Goal: Browse casually: Explore the website without a specific task or goal

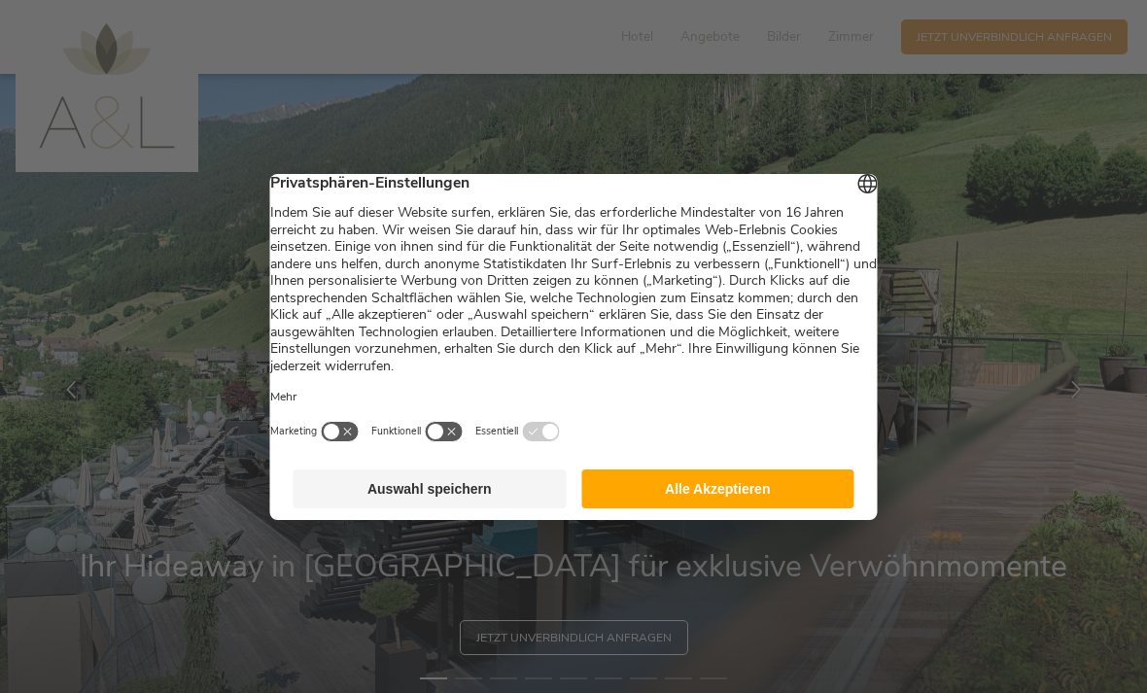
click at [777, 502] on button "Alle Akzeptieren" at bounding box center [717, 489] width 273 height 39
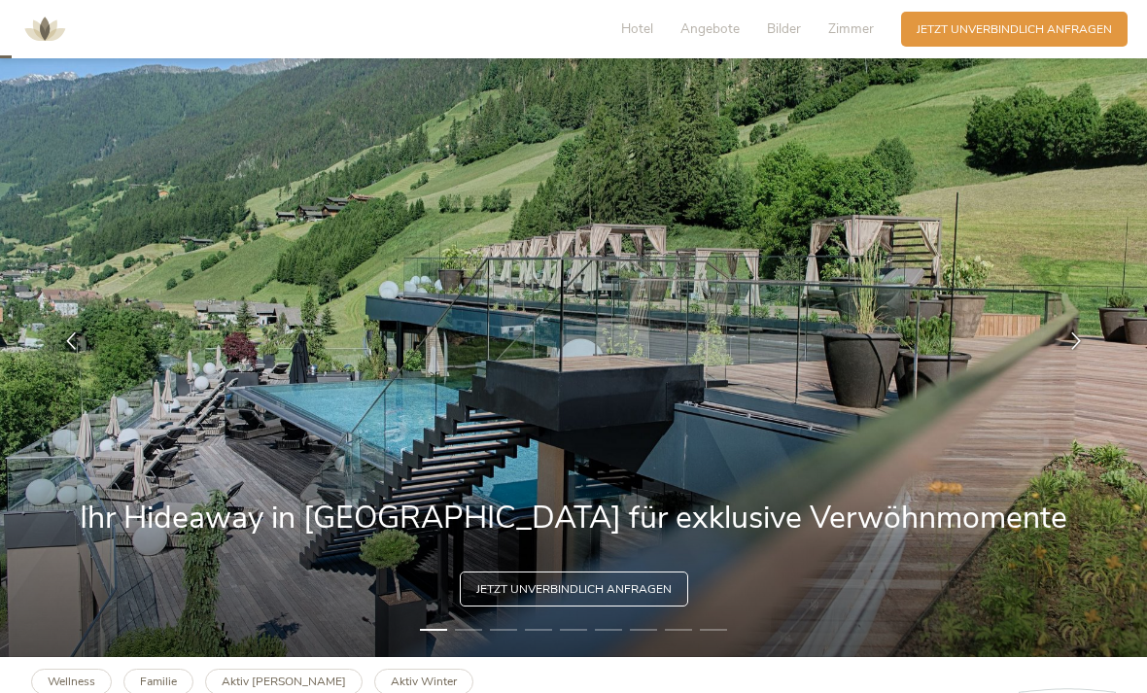
scroll to position [53, 0]
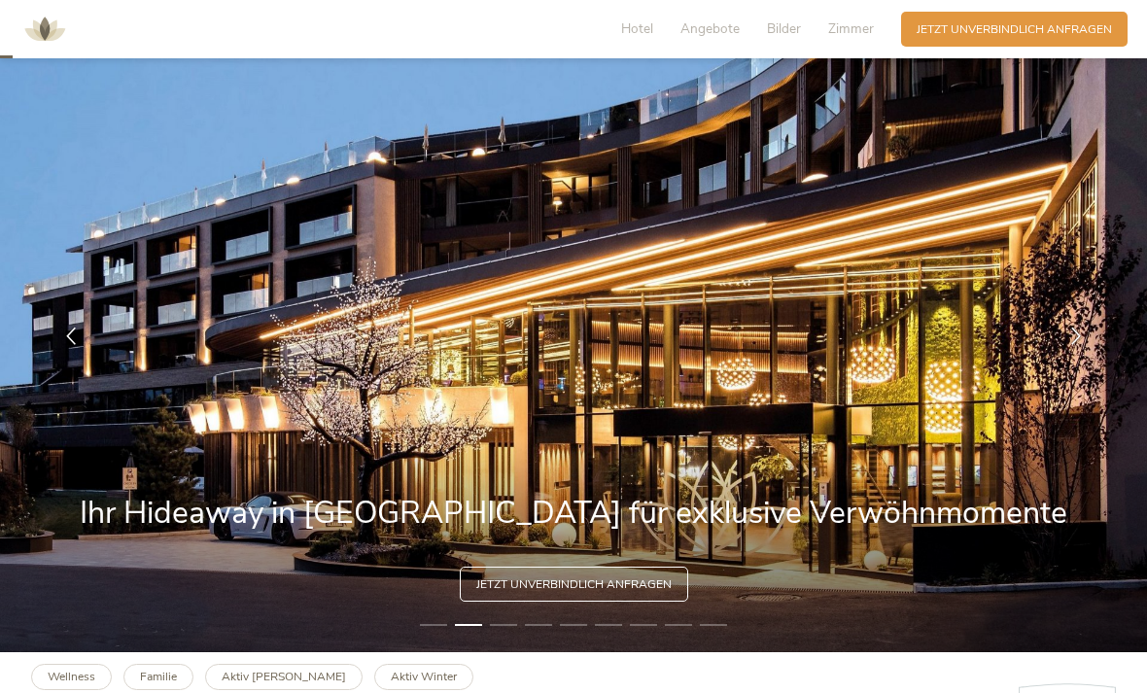
click at [510, 633] on li "3" at bounding box center [503, 625] width 27 height 16
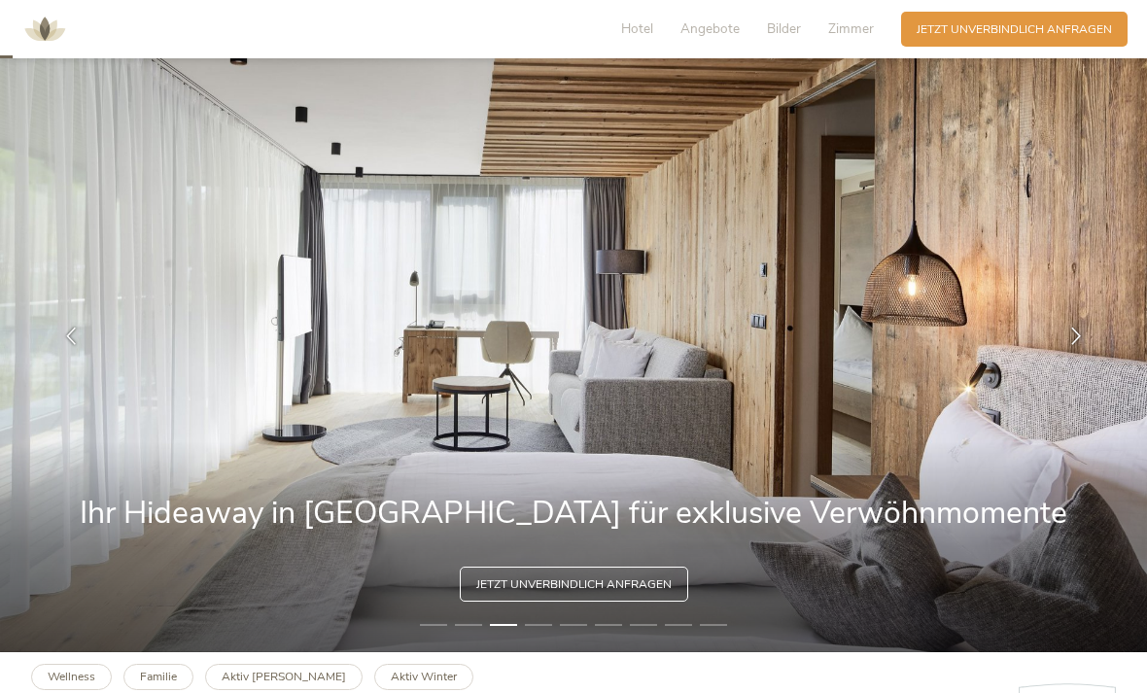
click at [545, 652] on img at bounding box center [573, 336] width 1147 height 632
click at [546, 633] on li "4" at bounding box center [538, 625] width 27 height 16
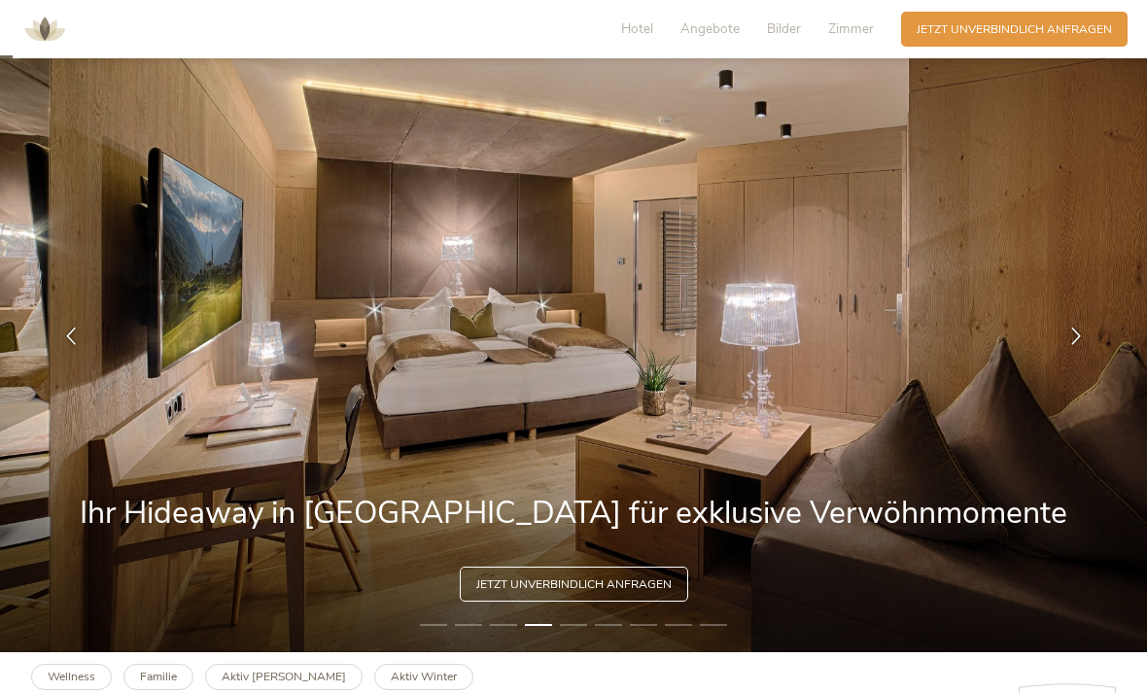
click at [578, 652] on img at bounding box center [573, 336] width 1147 height 632
click at [572, 633] on li "5" at bounding box center [573, 625] width 27 height 16
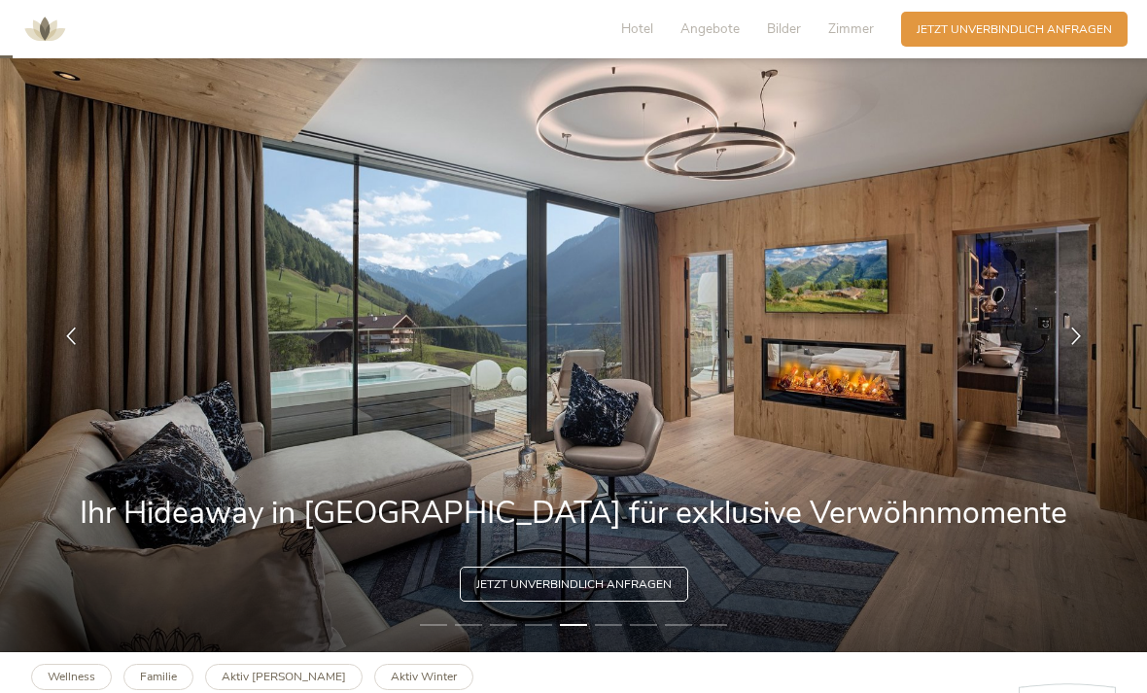
click at [598, 633] on li "6" at bounding box center [608, 625] width 27 height 16
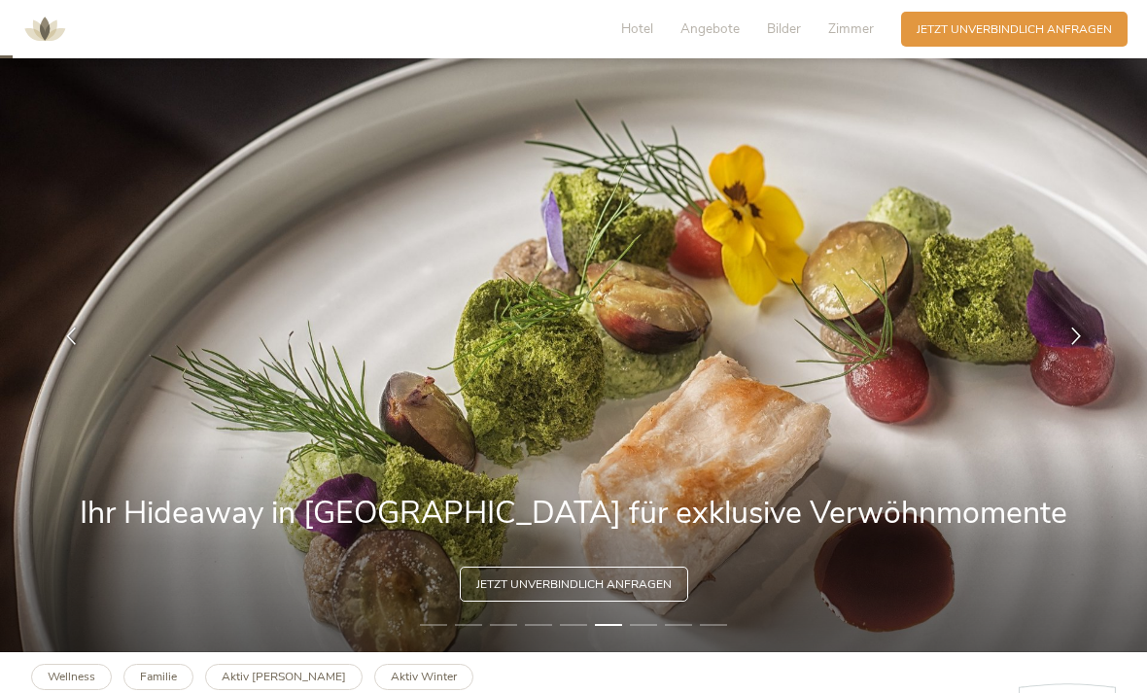
click at [648, 633] on li "7" at bounding box center [643, 625] width 27 height 16
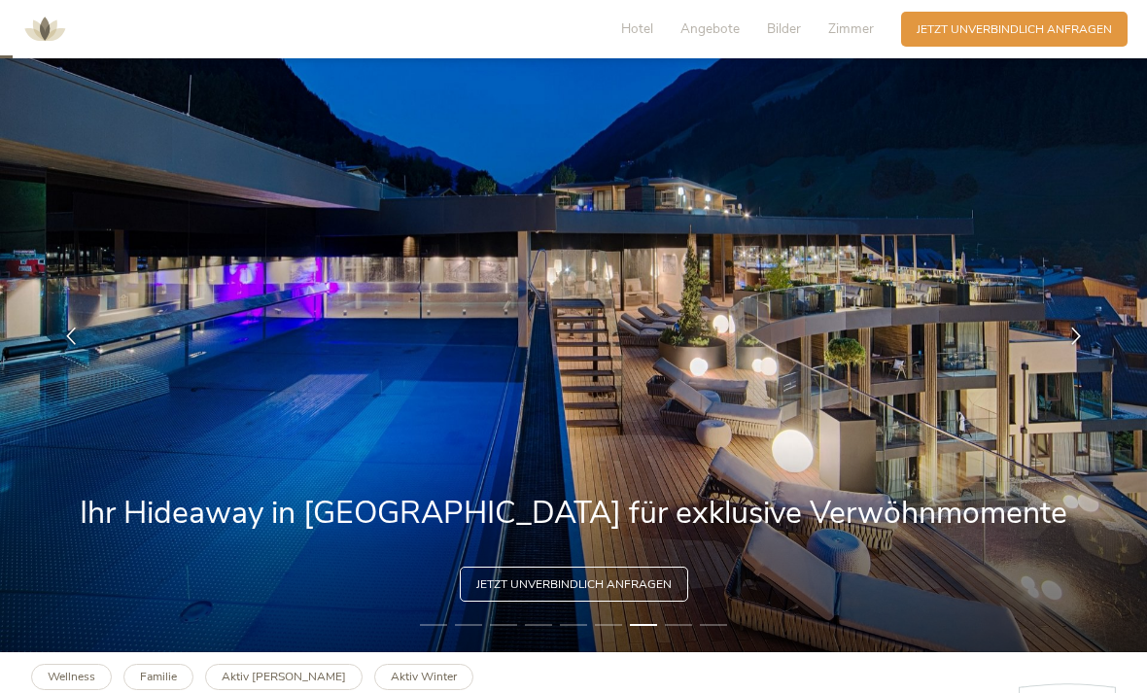
click at [679, 633] on li "8" at bounding box center [678, 625] width 27 height 16
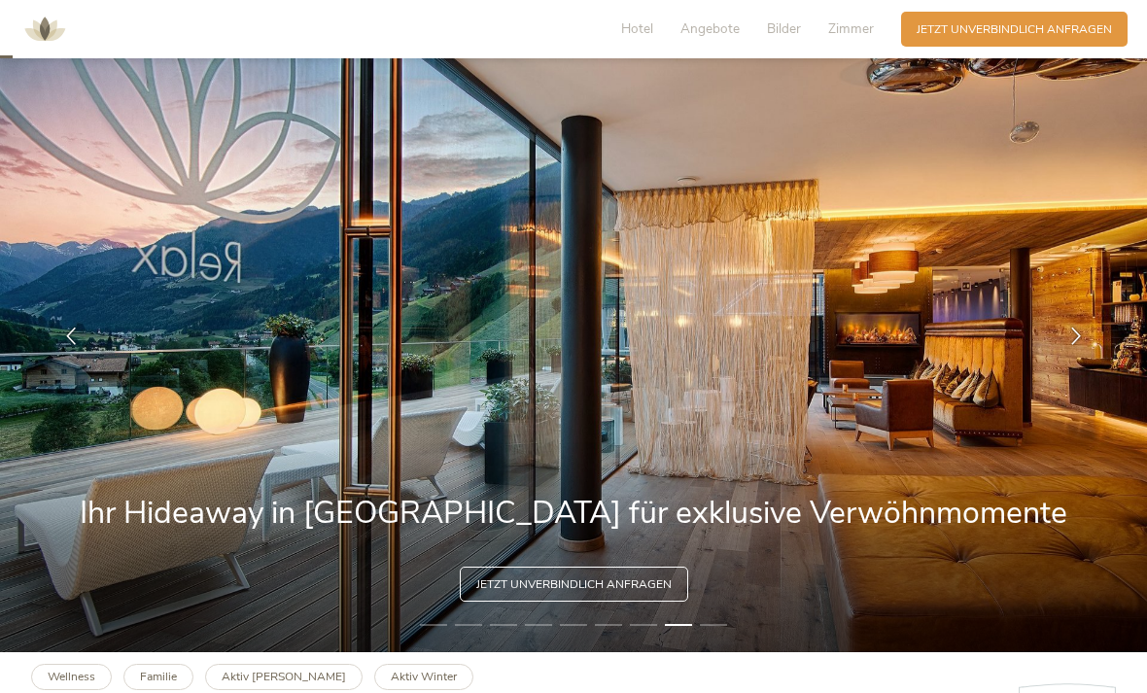
click at [719, 652] on img at bounding box center [573, 336] width 1147 height 632
click at [712, 633] on li "9" at bounding box center [713, 625] width 27 height 16
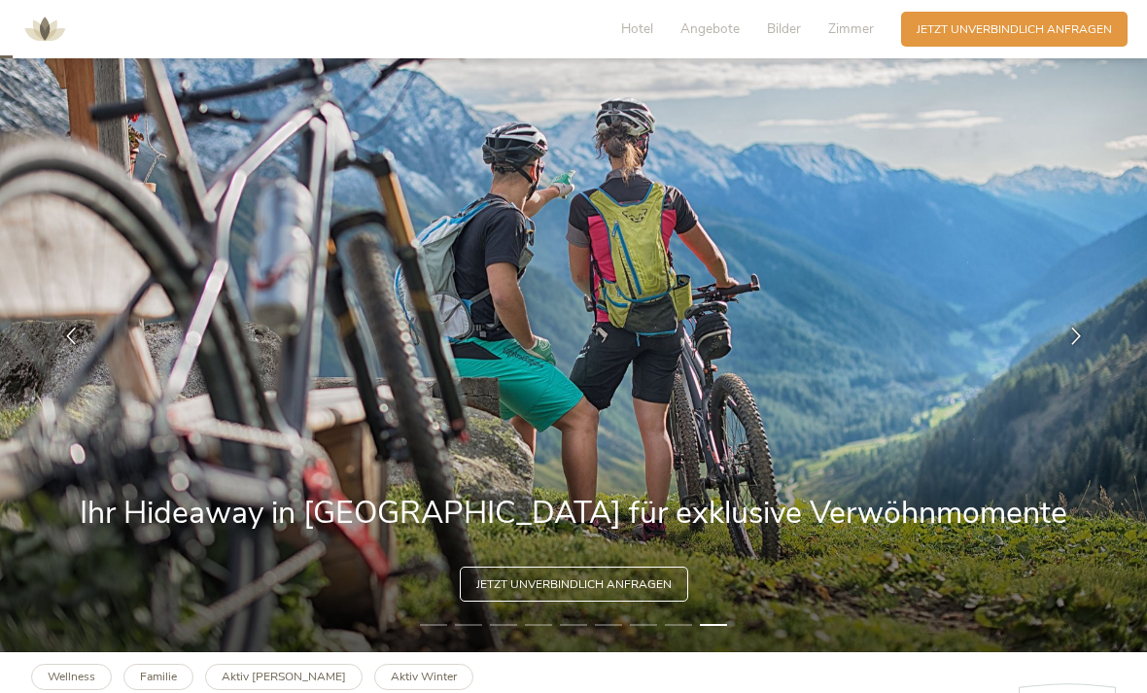
click at [706, 633] on li "9" at bounding box center [713, 625] width 27 height 16
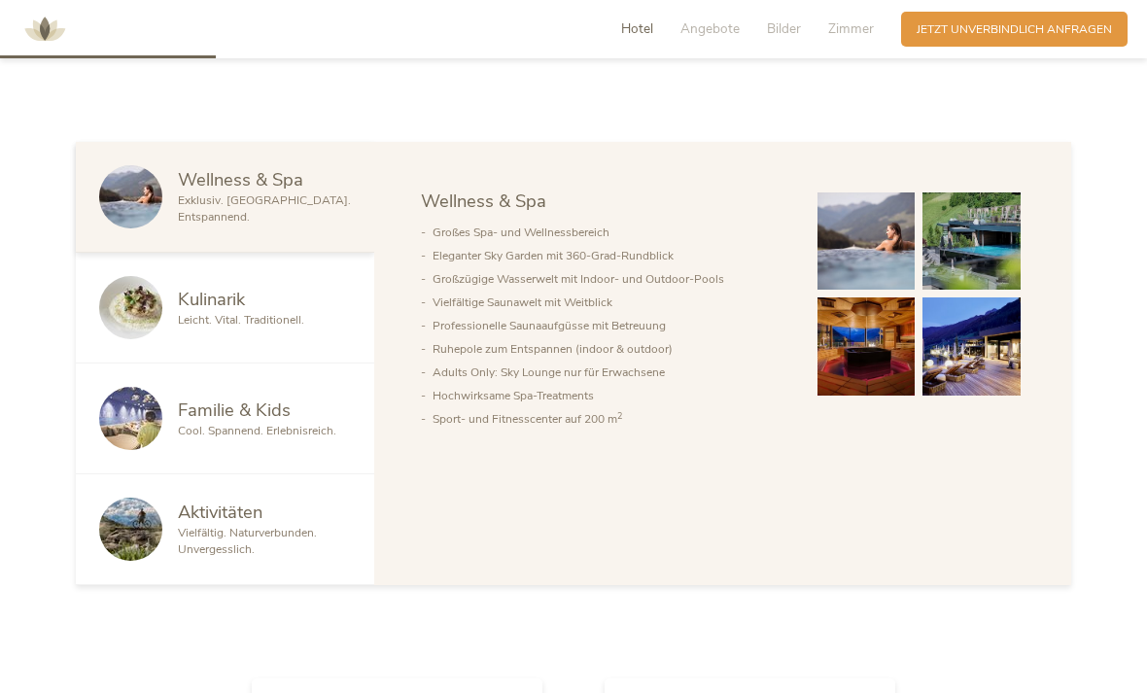
scroll to position [914, 0]
click at [341, 559] on div "Vielfältig. Naturverbunden. Unvergesslich." at bounding box center [264, 542] width 173 height 33
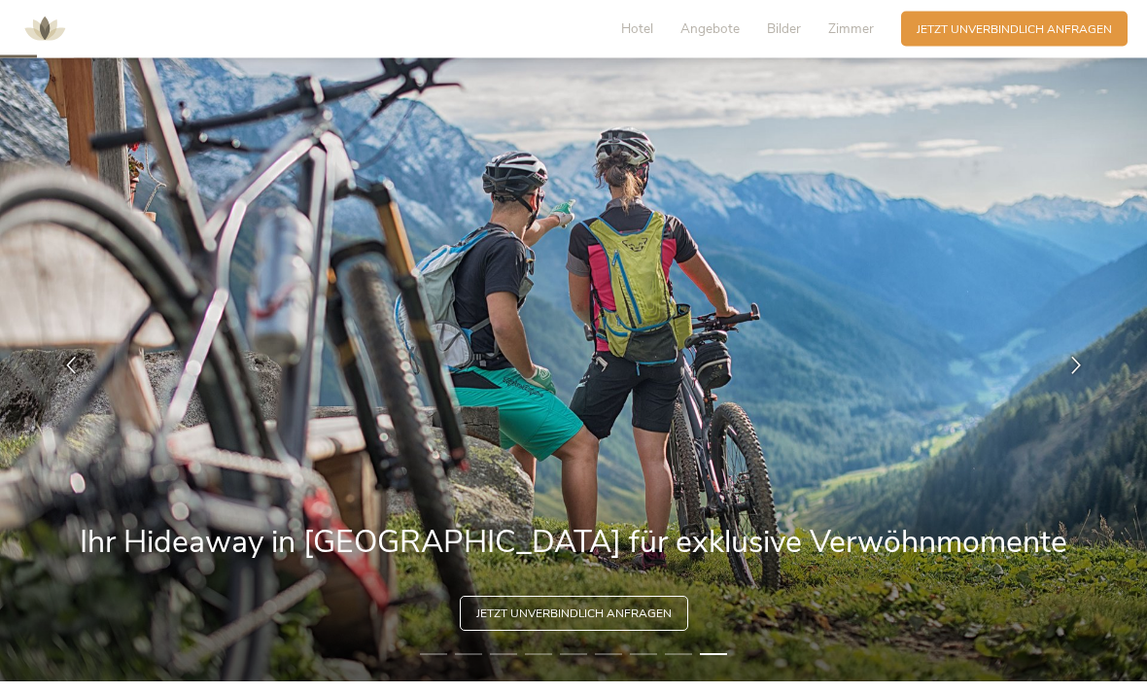
scroll to position [0, 0]
